Goal: Find specific page/section: Find specific page/section

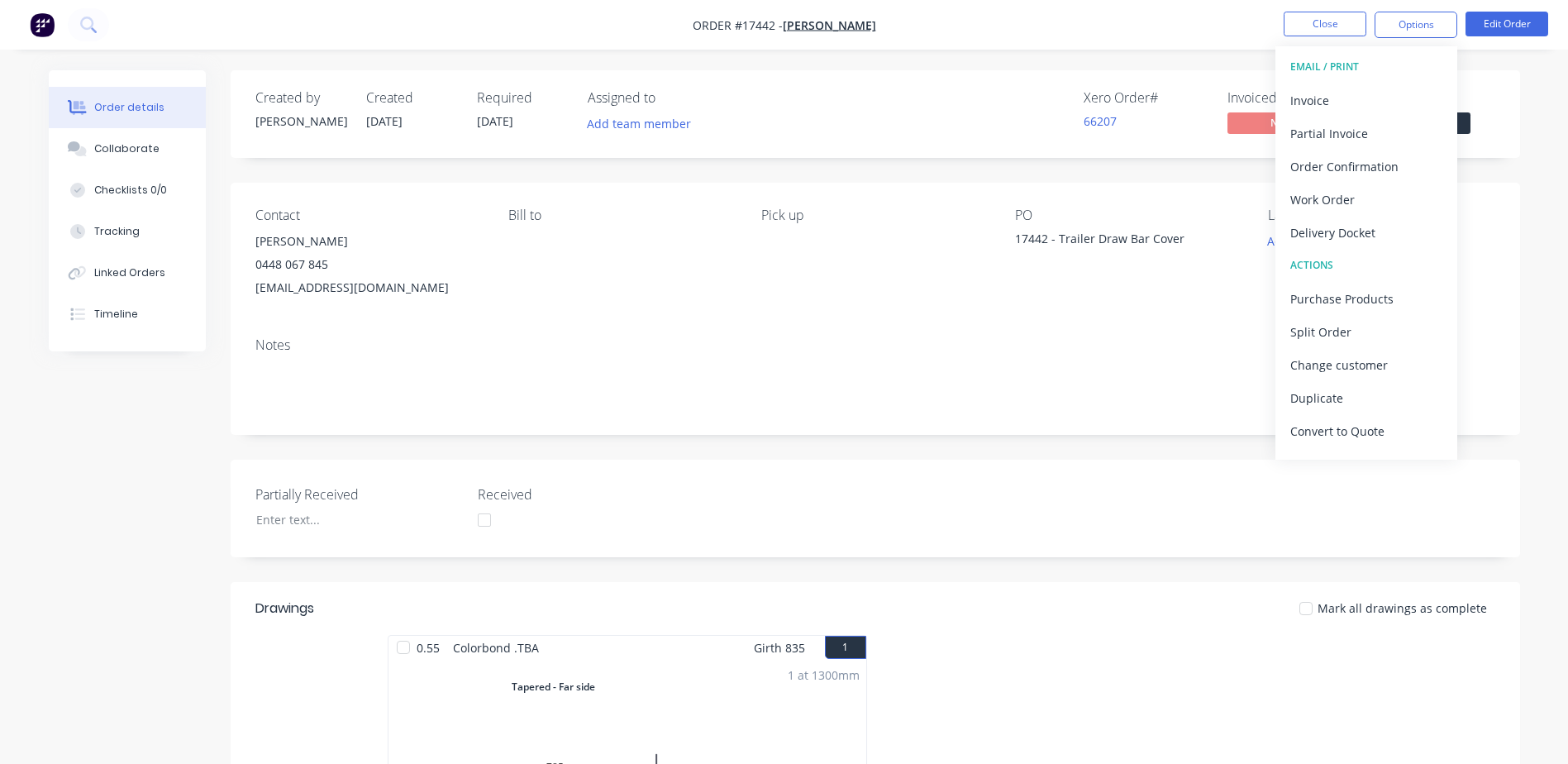
scroll to position [493, 0]
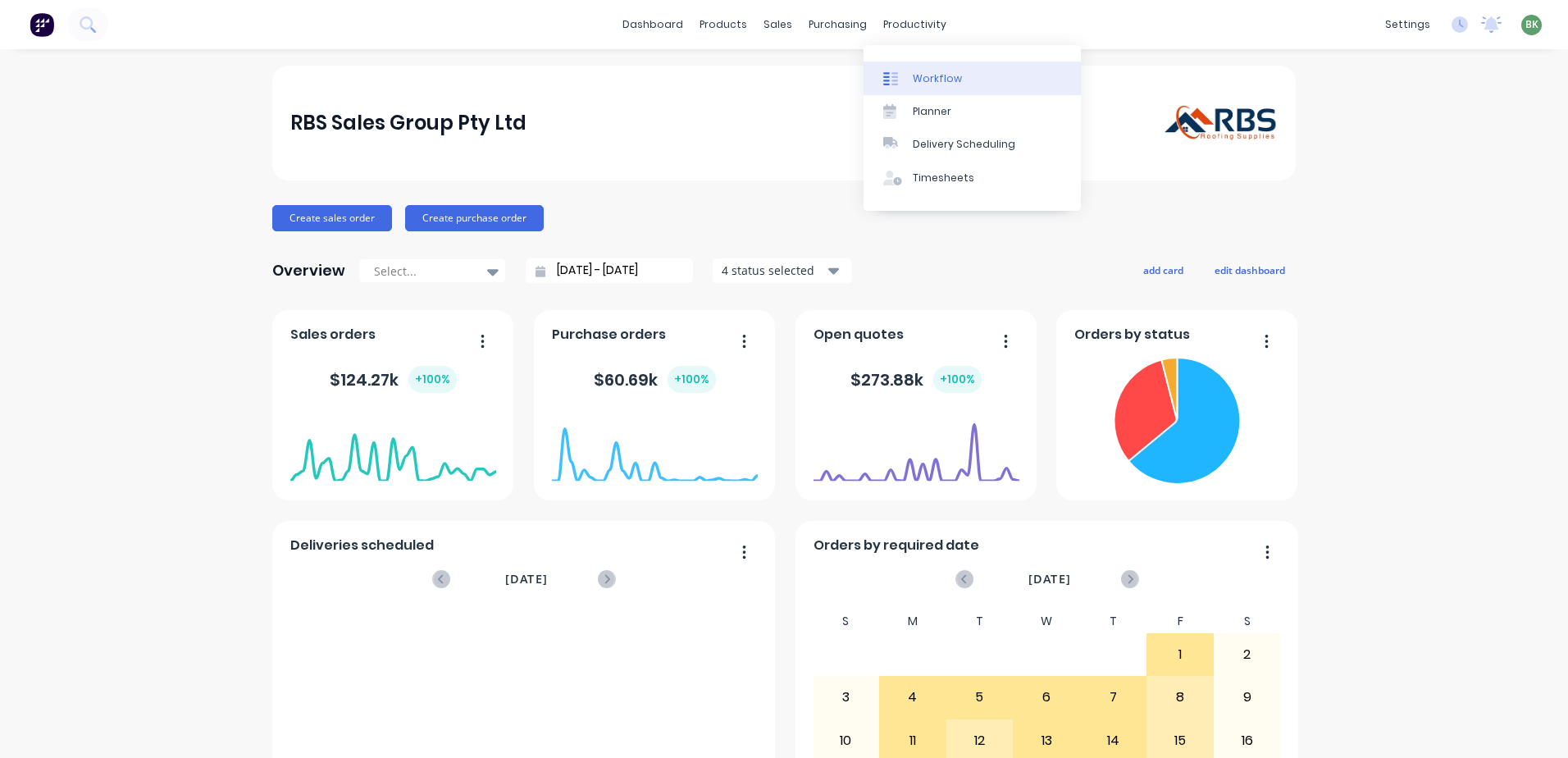
click at [931, 70] on link "Workflow" at bounding box center [972, 77] width 218 height 33
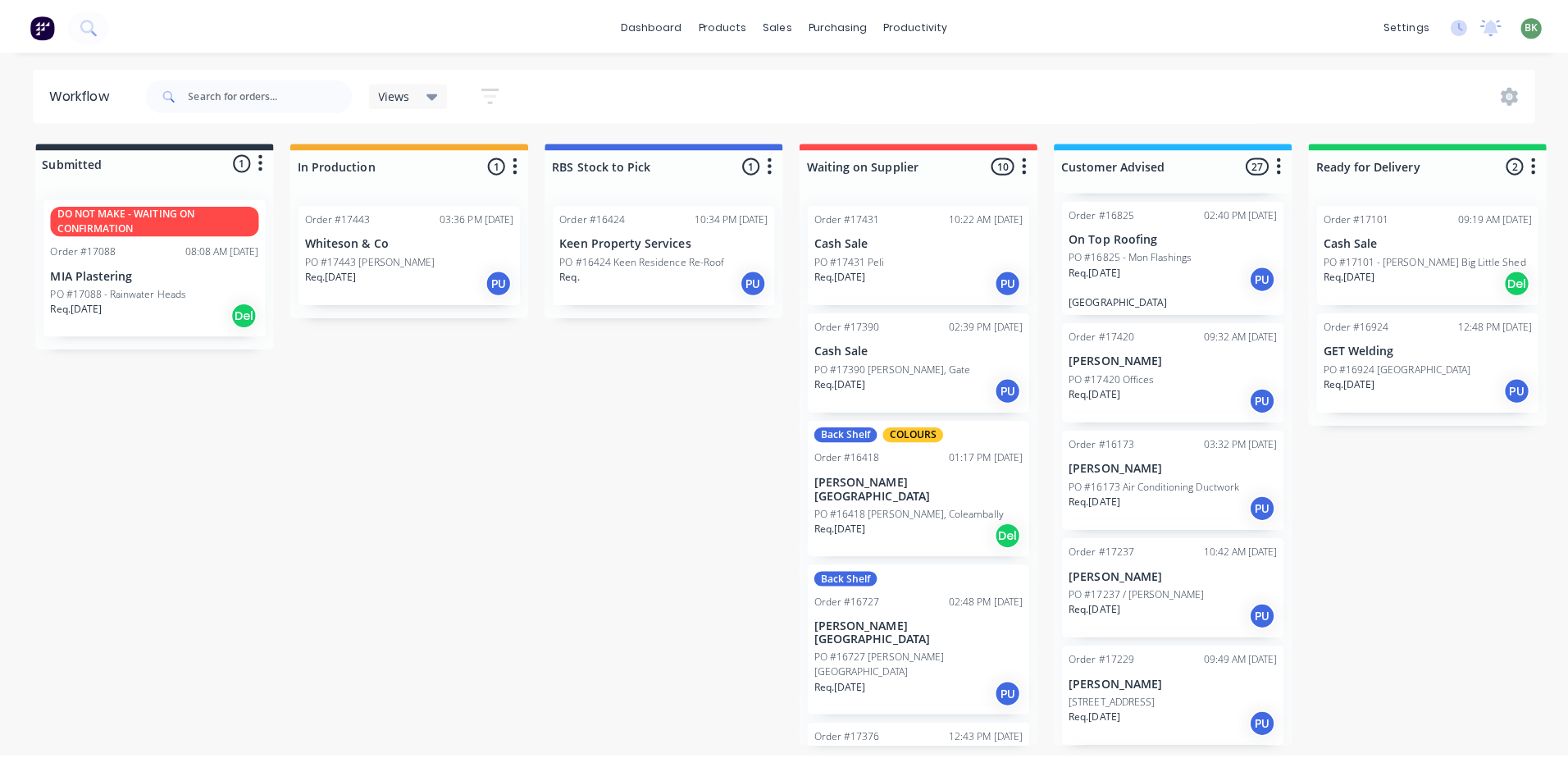
scroll to position [2433, 0]
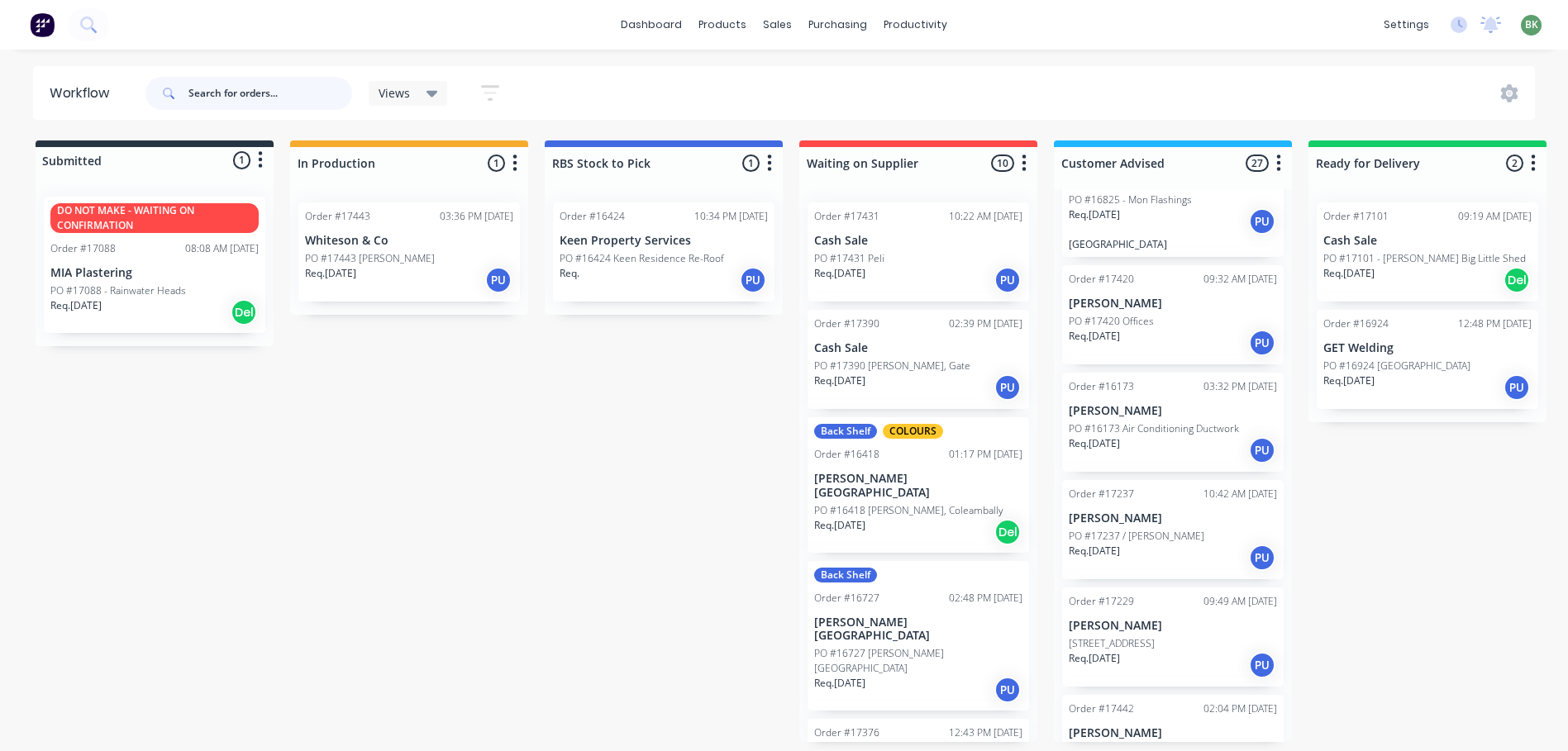
click at [250, 103] on input "text" at bounding box center [270, 92] width 164 height 33
type input "zedd"
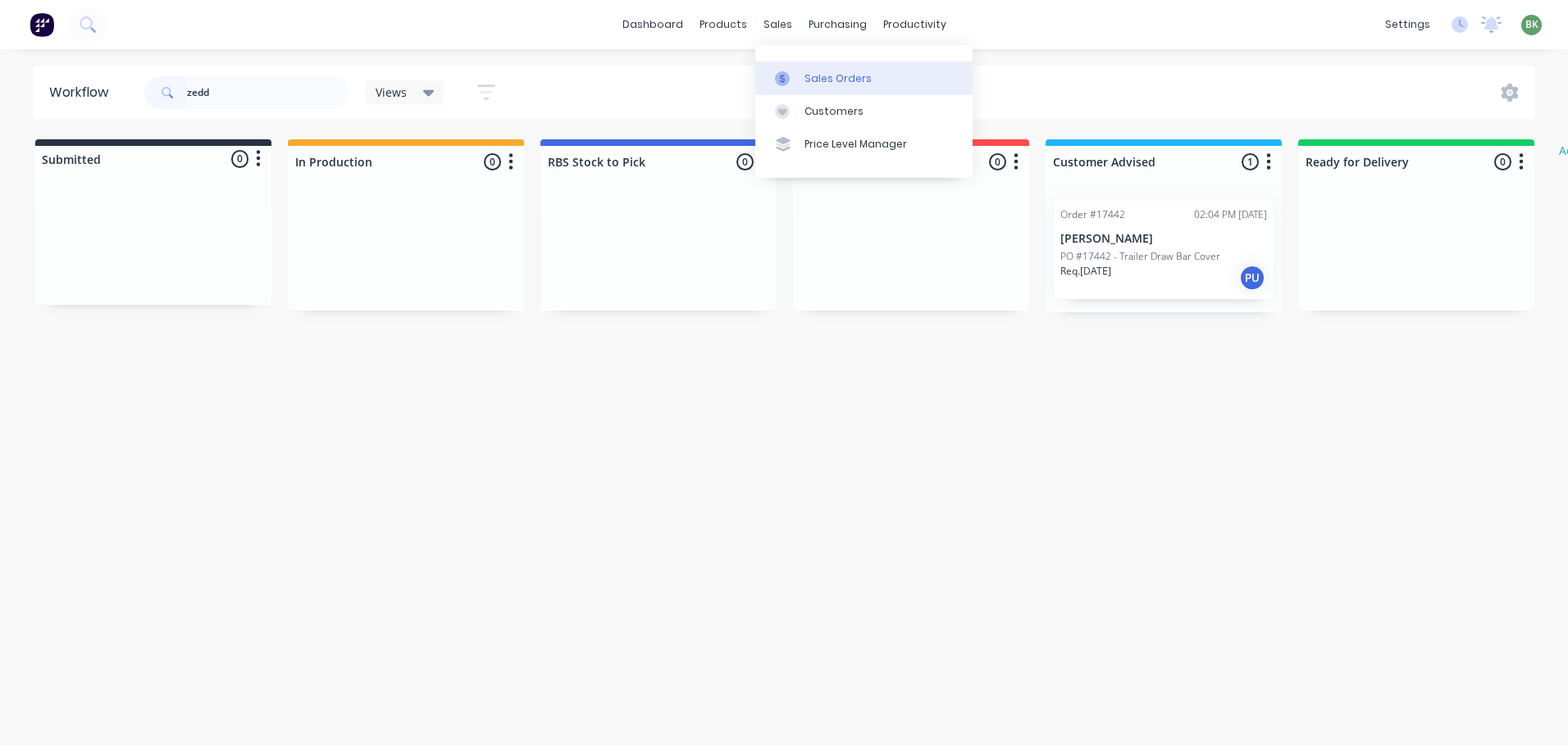
click at [814, 76] on div "Sales Orders" at bounding box center [838, 78] width 67 height 15
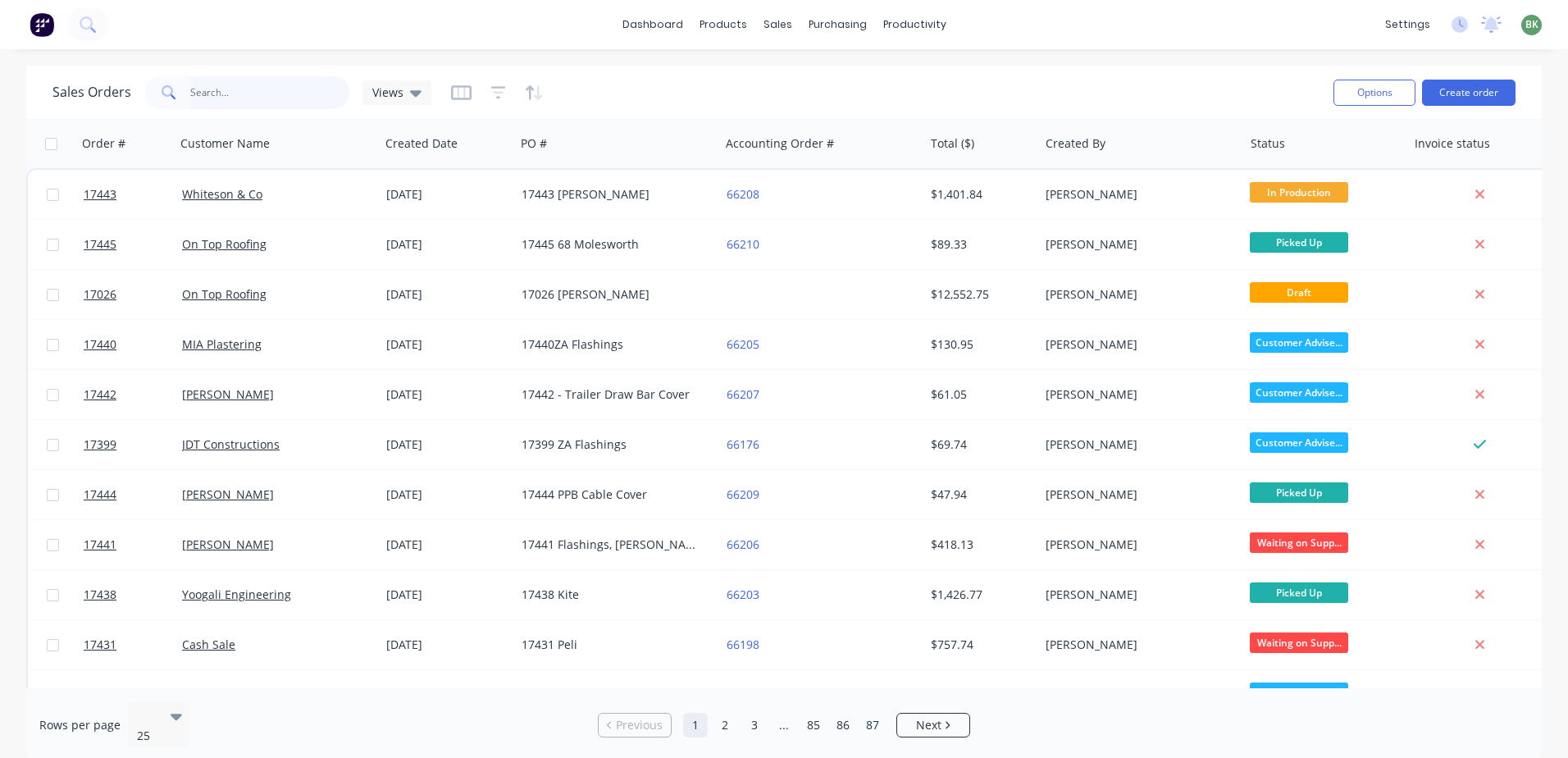
click at [209, 90] on input "text" at bounding box center [270, 92] width 160 height 33
type input "zedd"
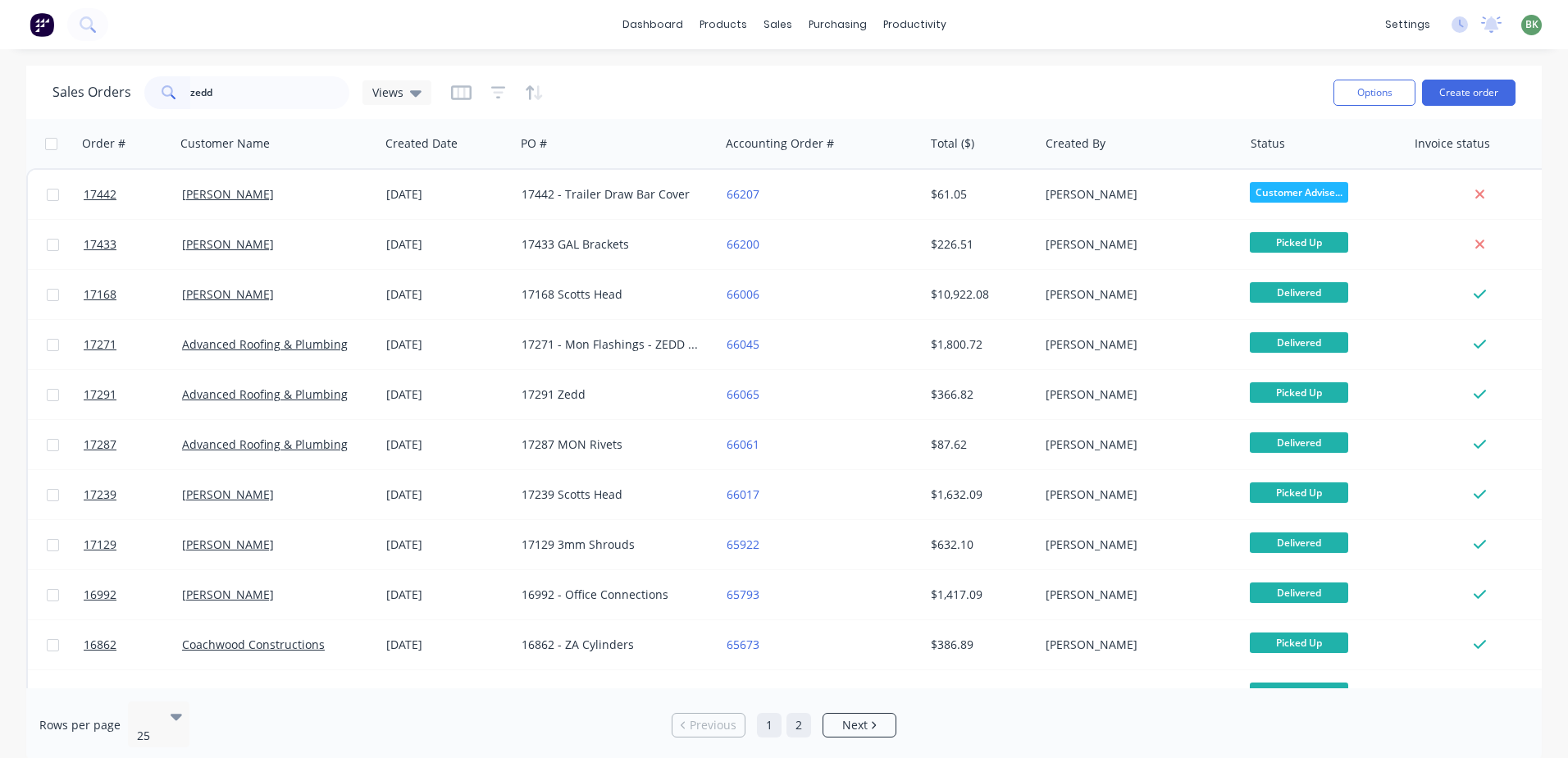
click at [804, 714] on link "2" at bounding box center [798, 724] width 25 height 25
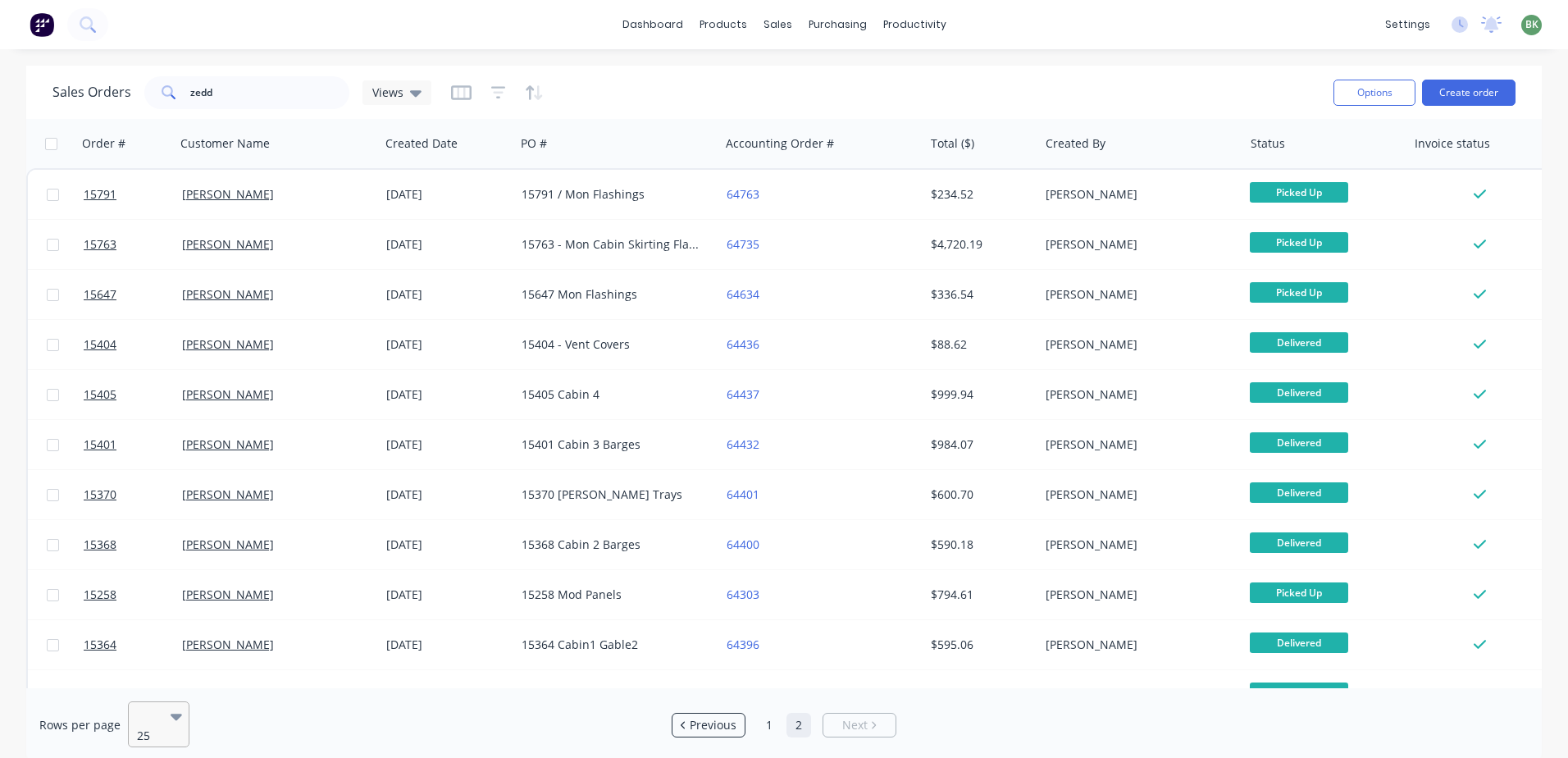
click at [168, 720] on div "25" at bounding box center [151, 724] width 38 height 44
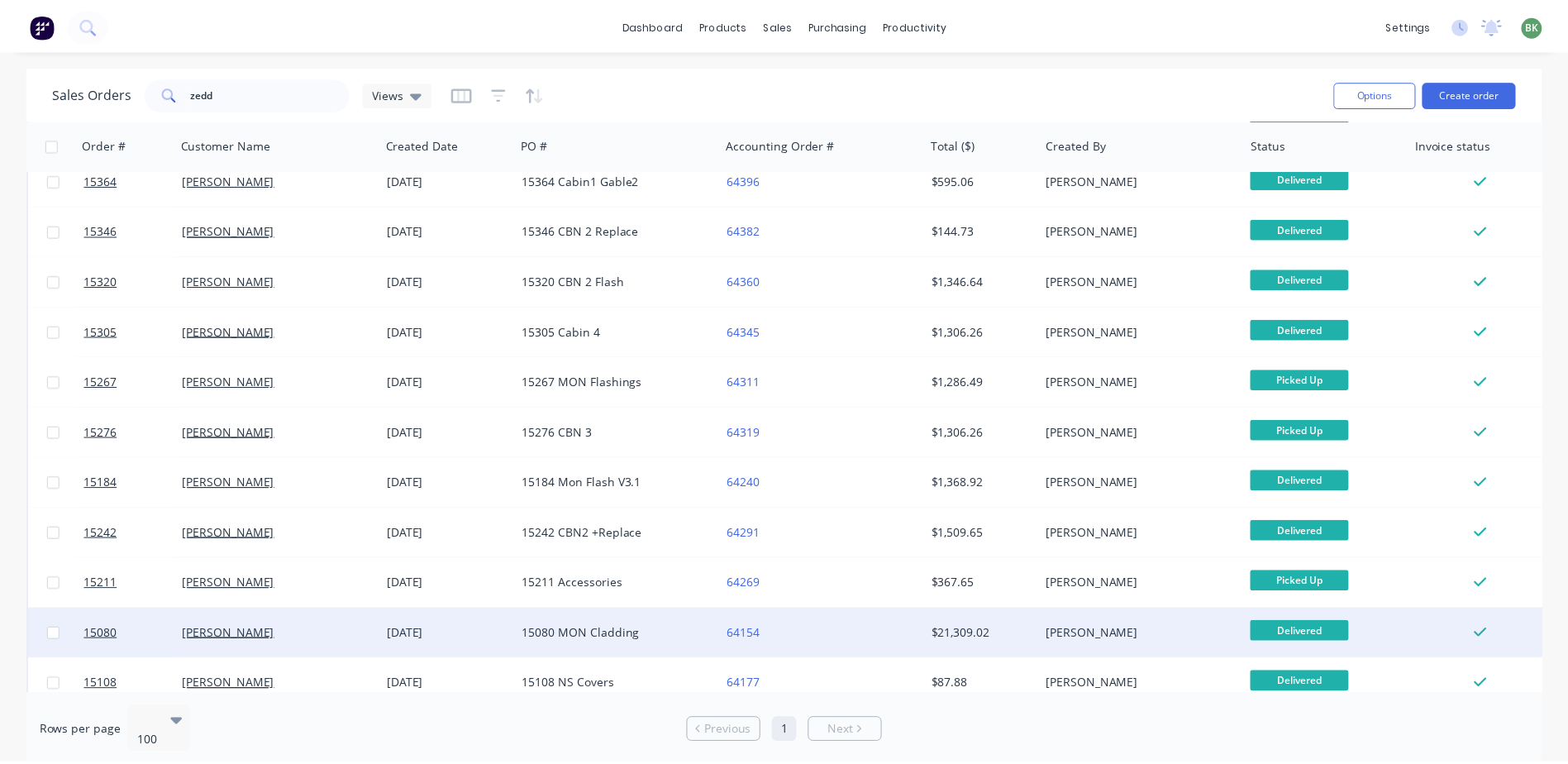
scroll to position [1804, 0]
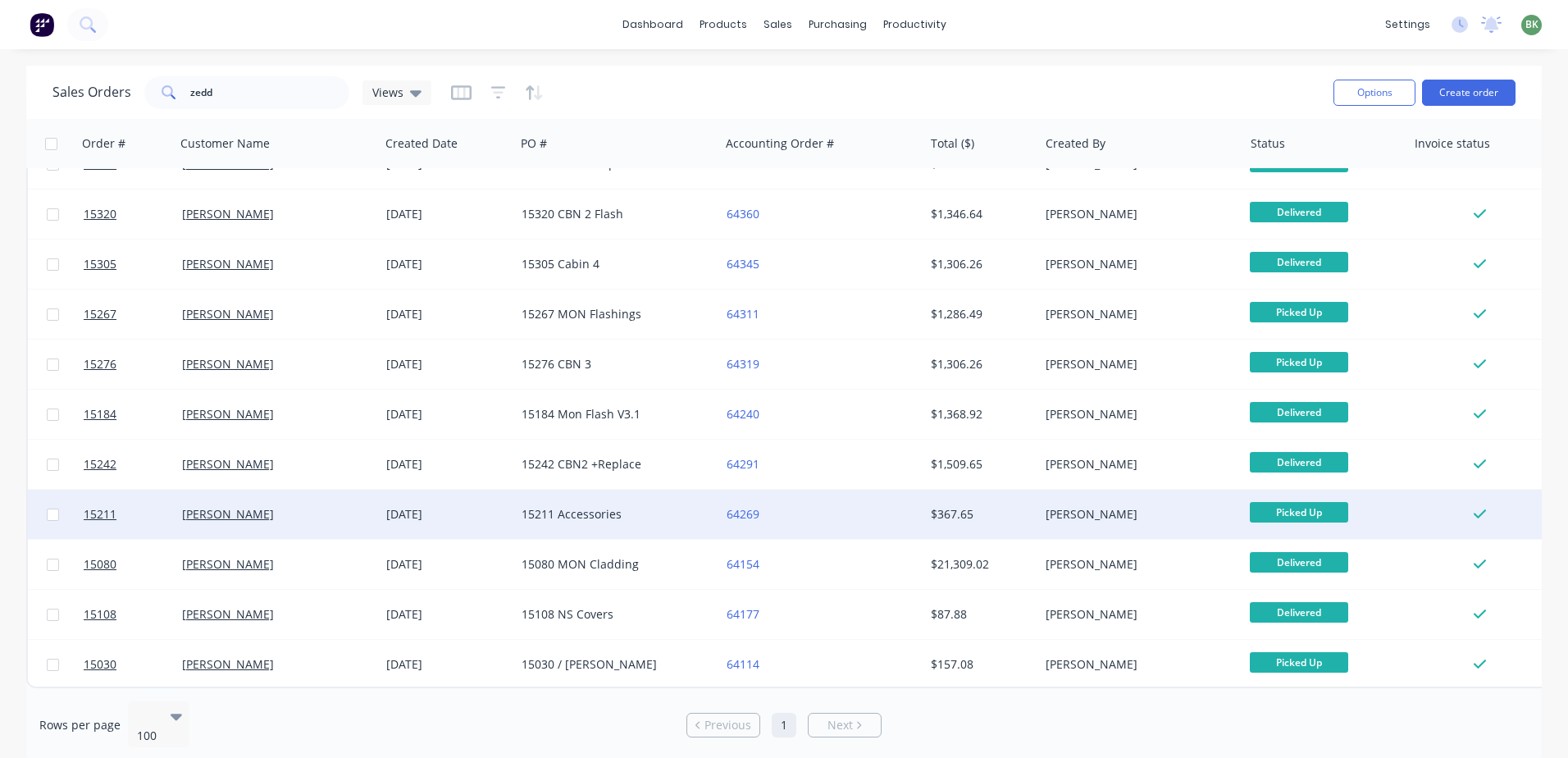
drag, startPoint x: 218, startPoint y: 506, endPoint x: 596, endPoint y: 525, distance: 378.5
click at [596, 525] on div "15211 Accessories" at bounding box center [617, 515] width 204 height 49
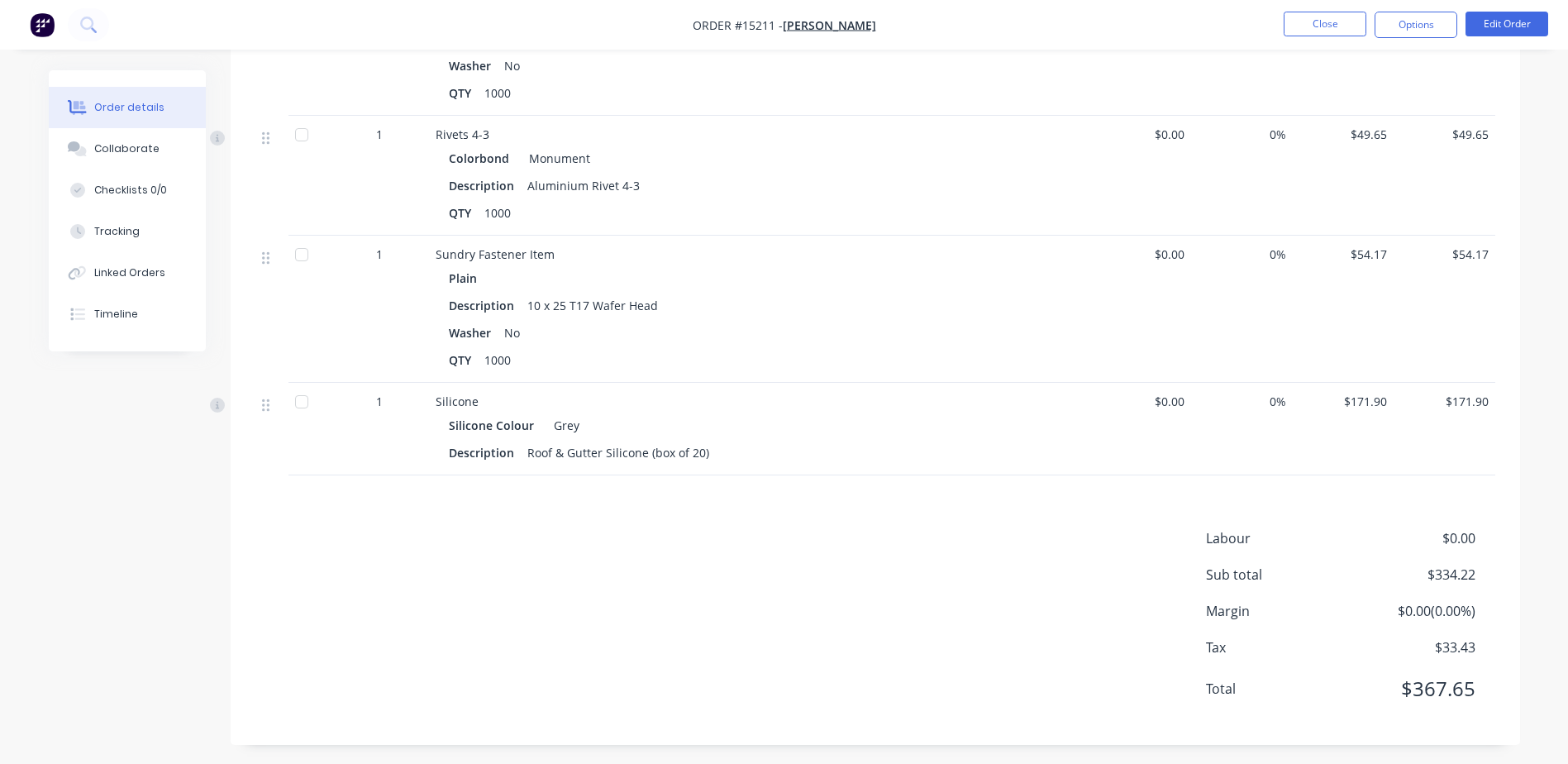
scroll to position [695, 0]
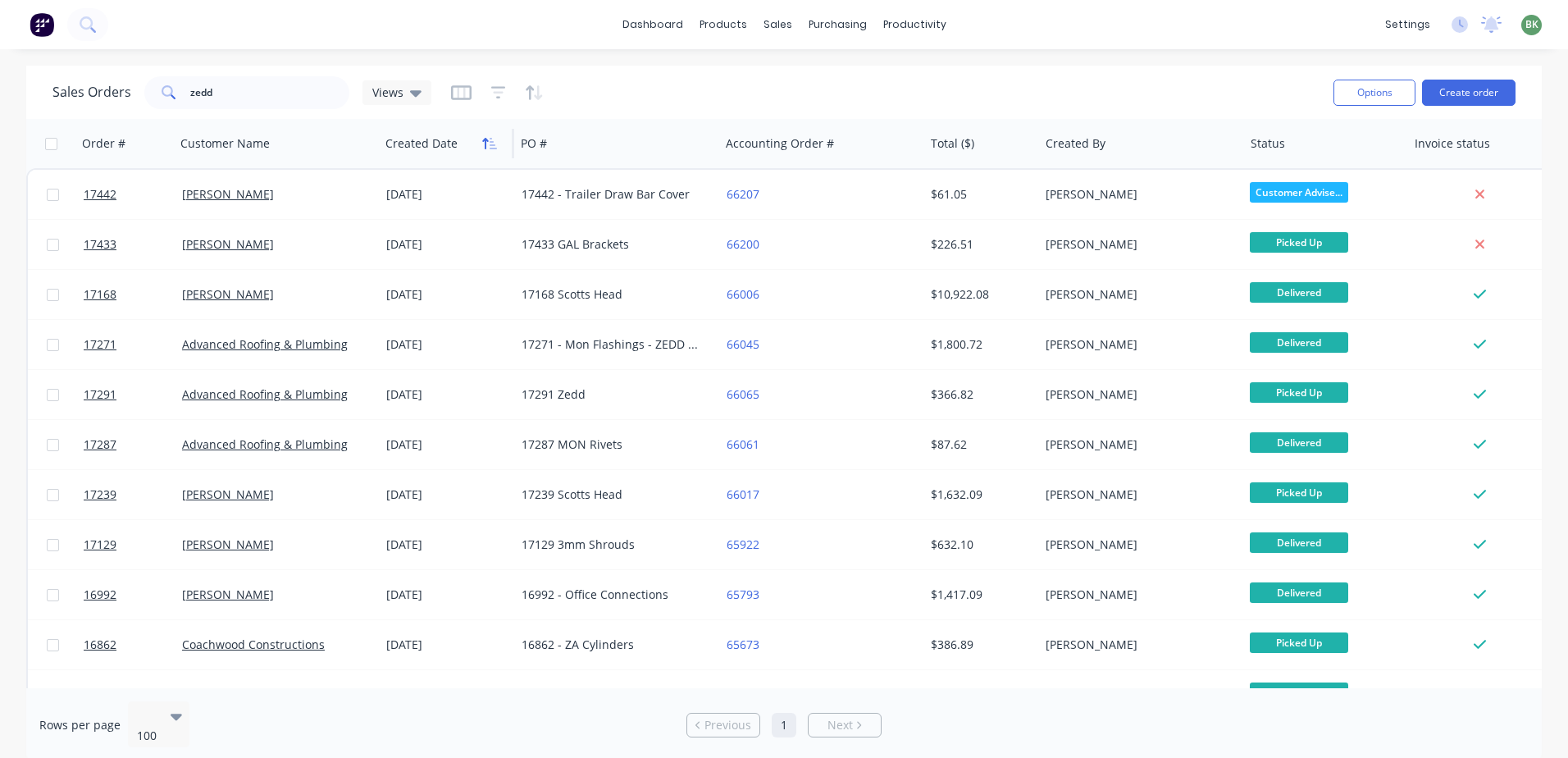
click at [490, 151] on button "button" at bounding box center [489, 143] width 25 height 25
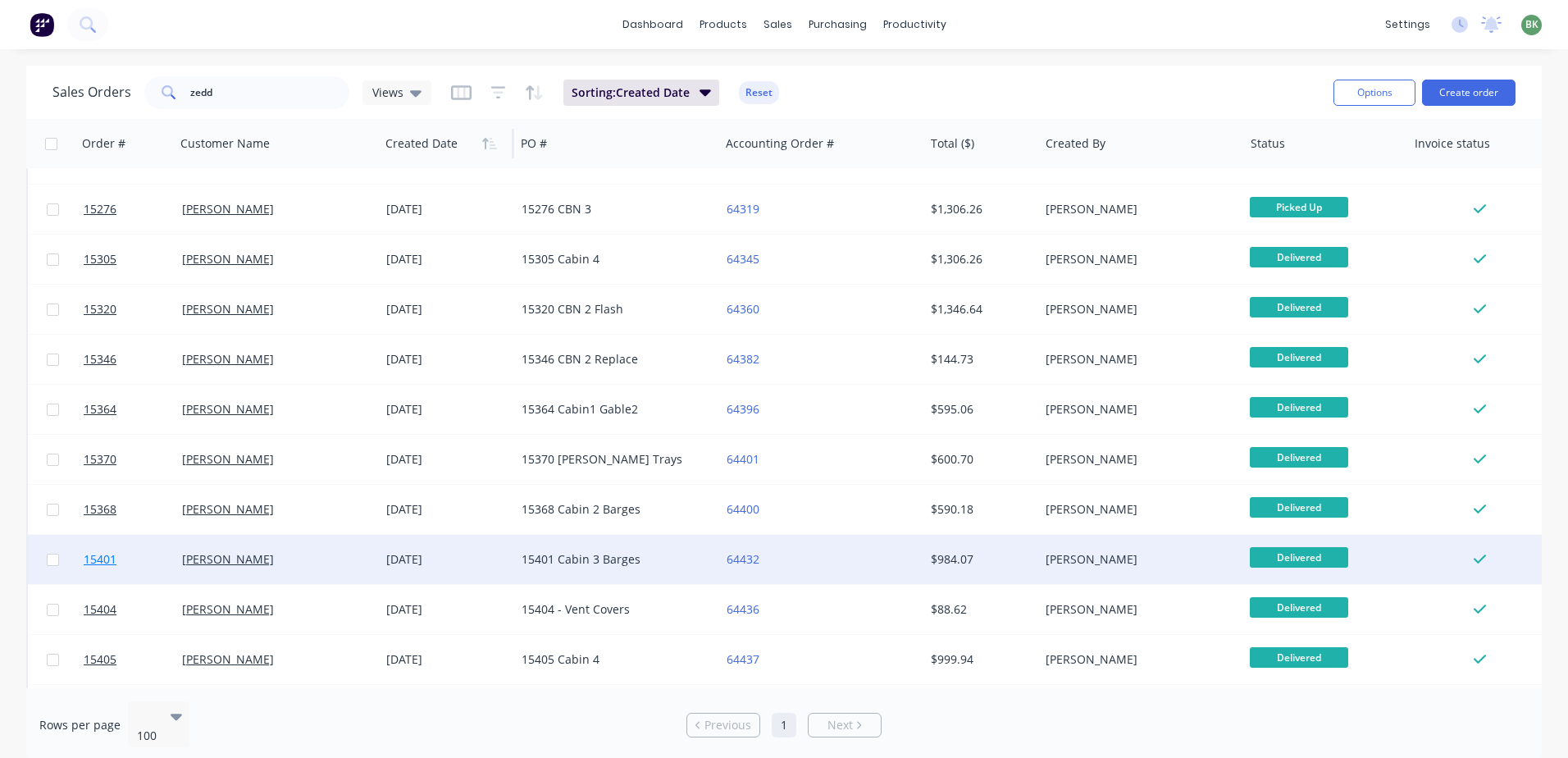
scroll to position [410, 0]
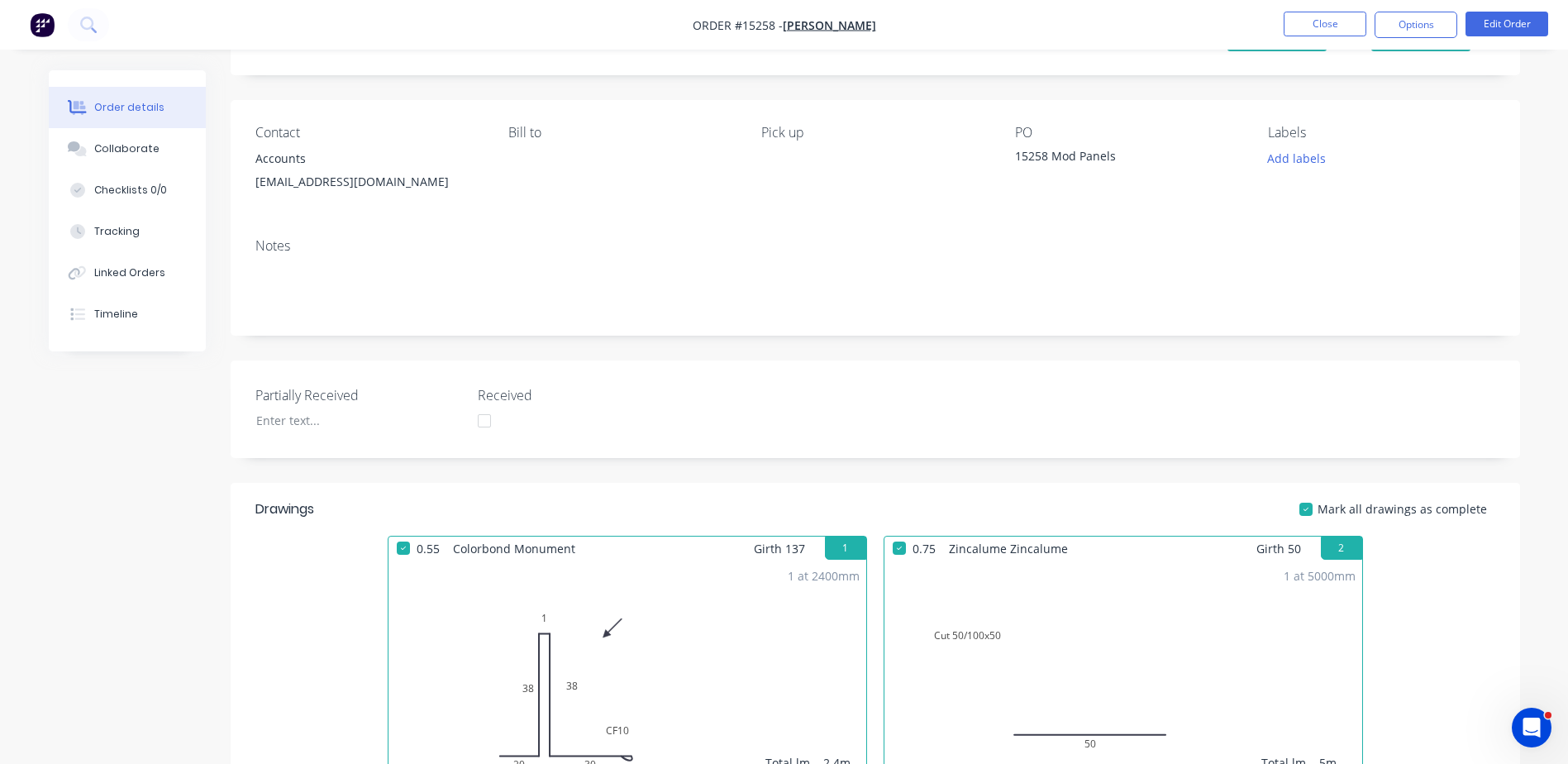
scroll to position [53, 0]
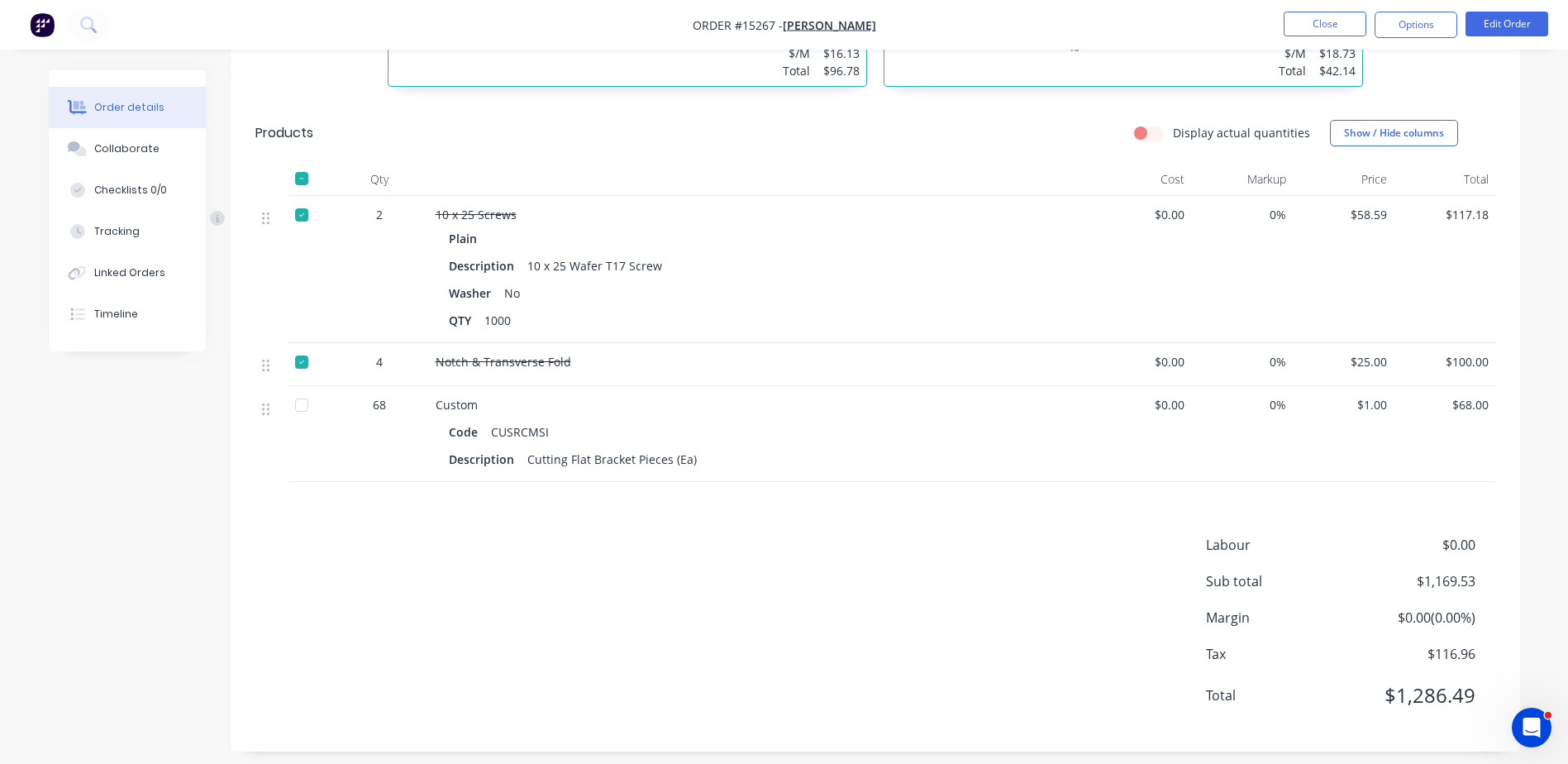
scroll to position [2293, 0]
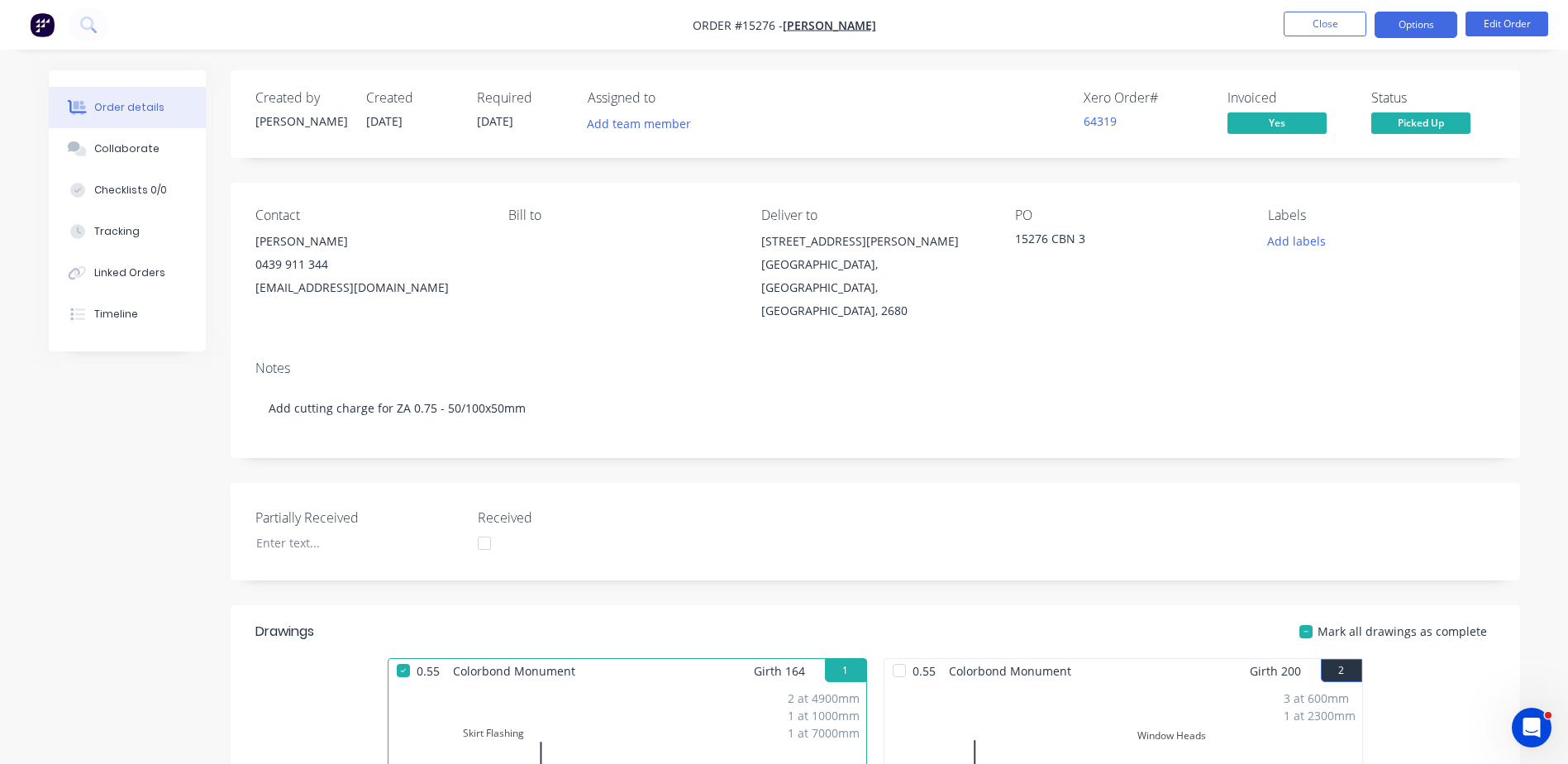
click at [1425, 17] on button "Options" at bounding box center [1415, 25] width 82 height 27
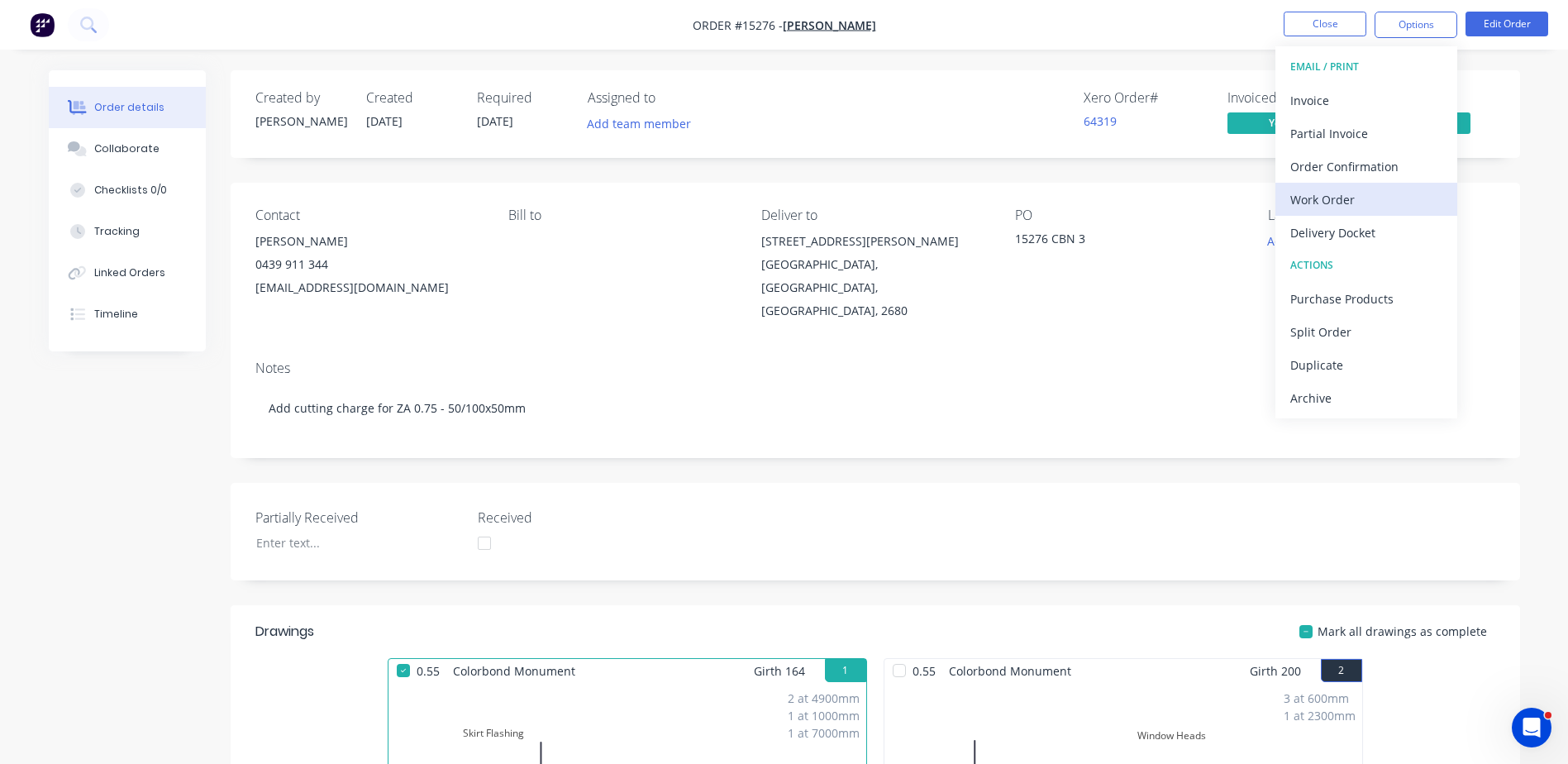
click at [1342, 209] on div "Work Order" at bounding box center [1365, 200] width 152 height 24
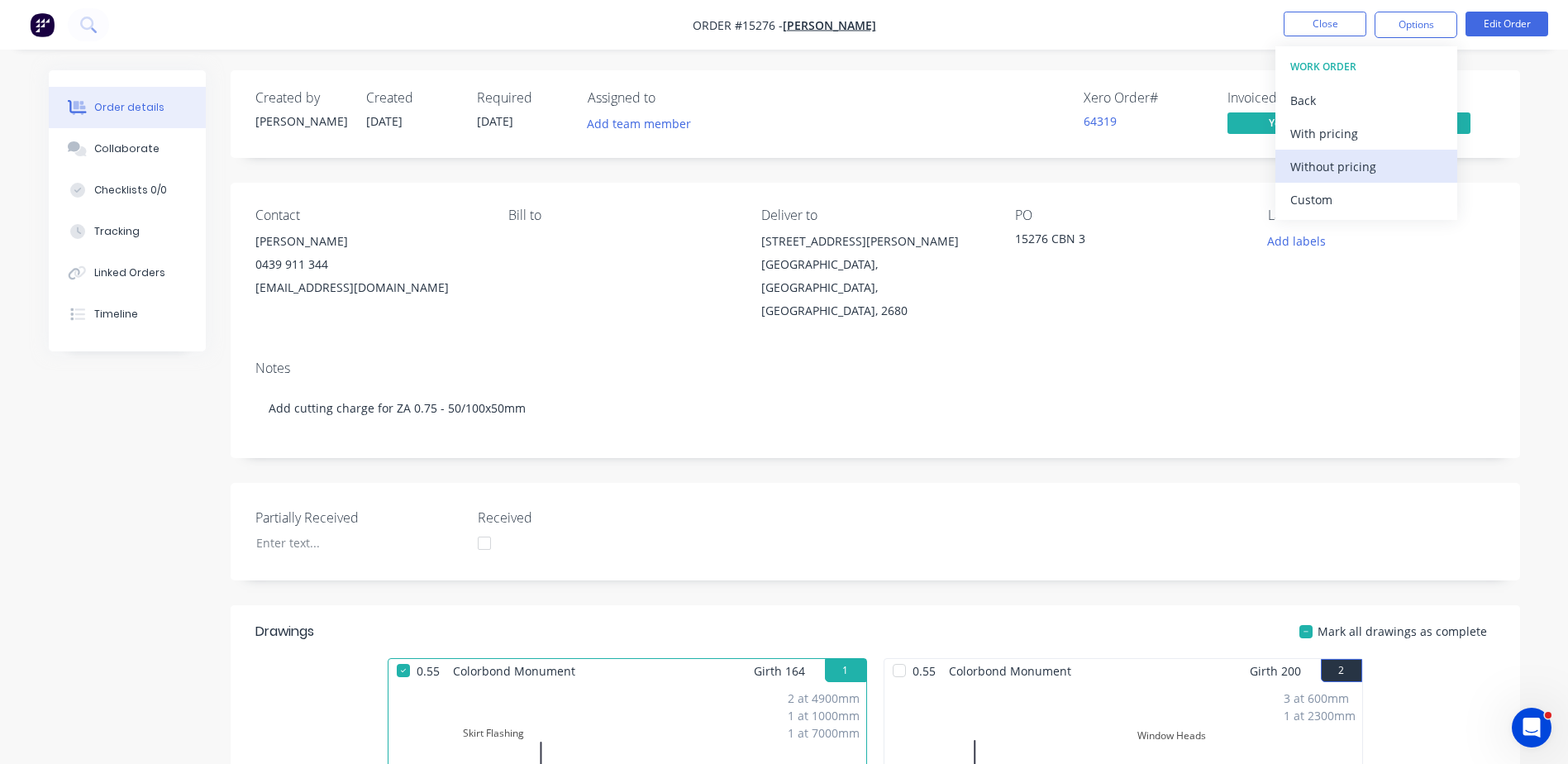
click at [1330, 177] on div "Without pricing" at bounding box center [1365, 167] width 152 height 24
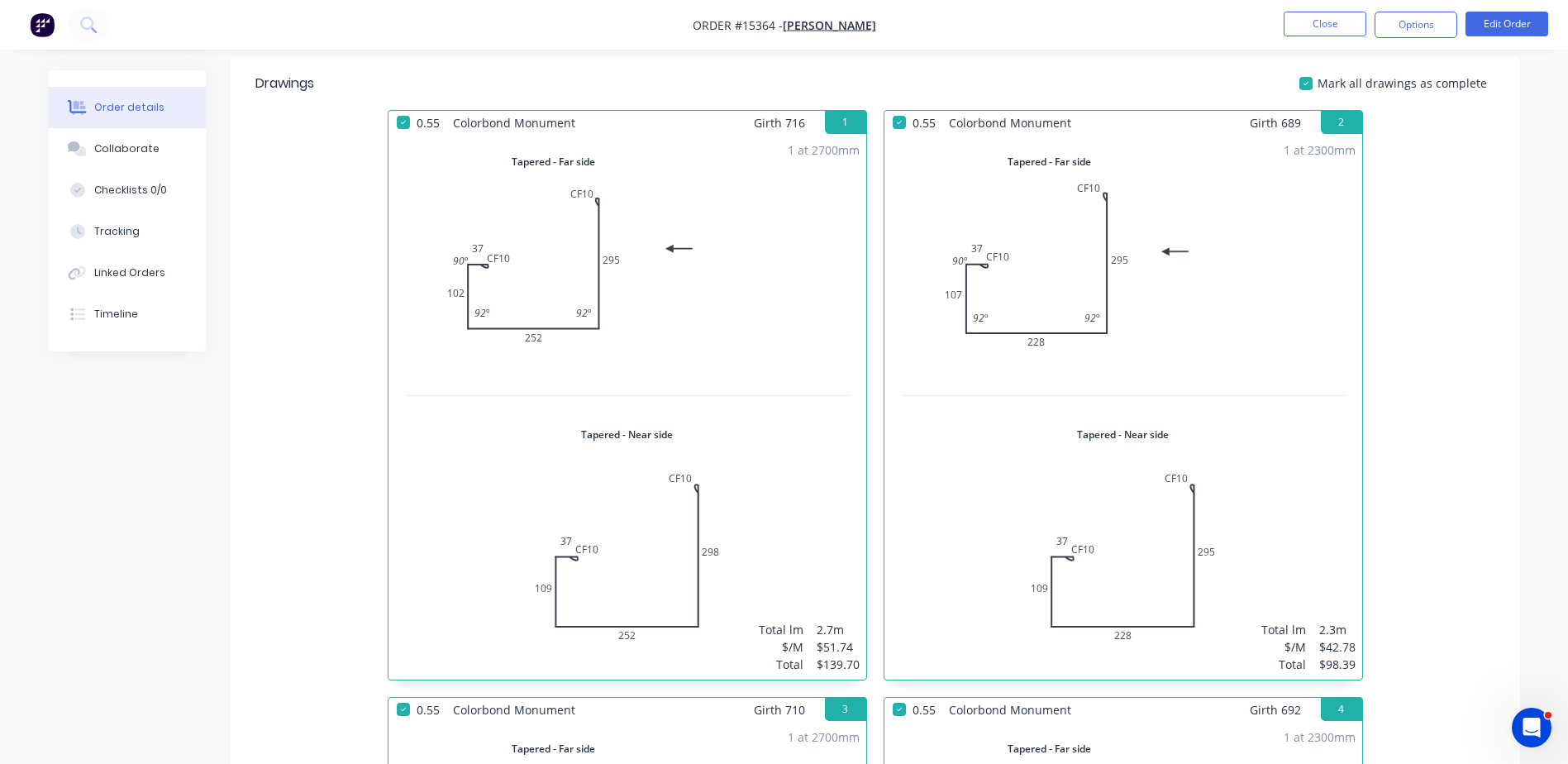
scroll to position [496, 0]
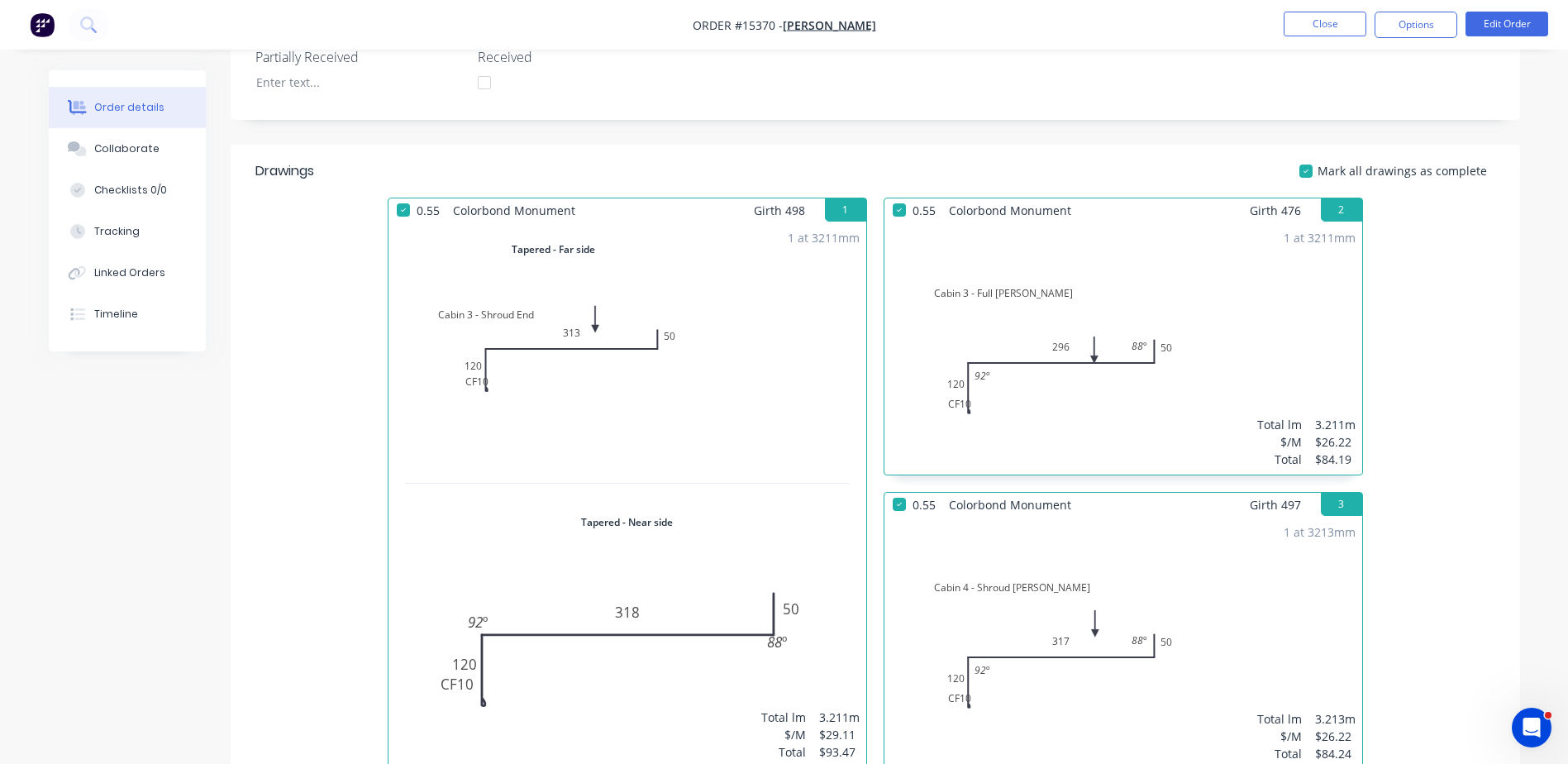
scroll to position [413, 0]
